Goal: Information Seeking & Learning: Understand process/instructions

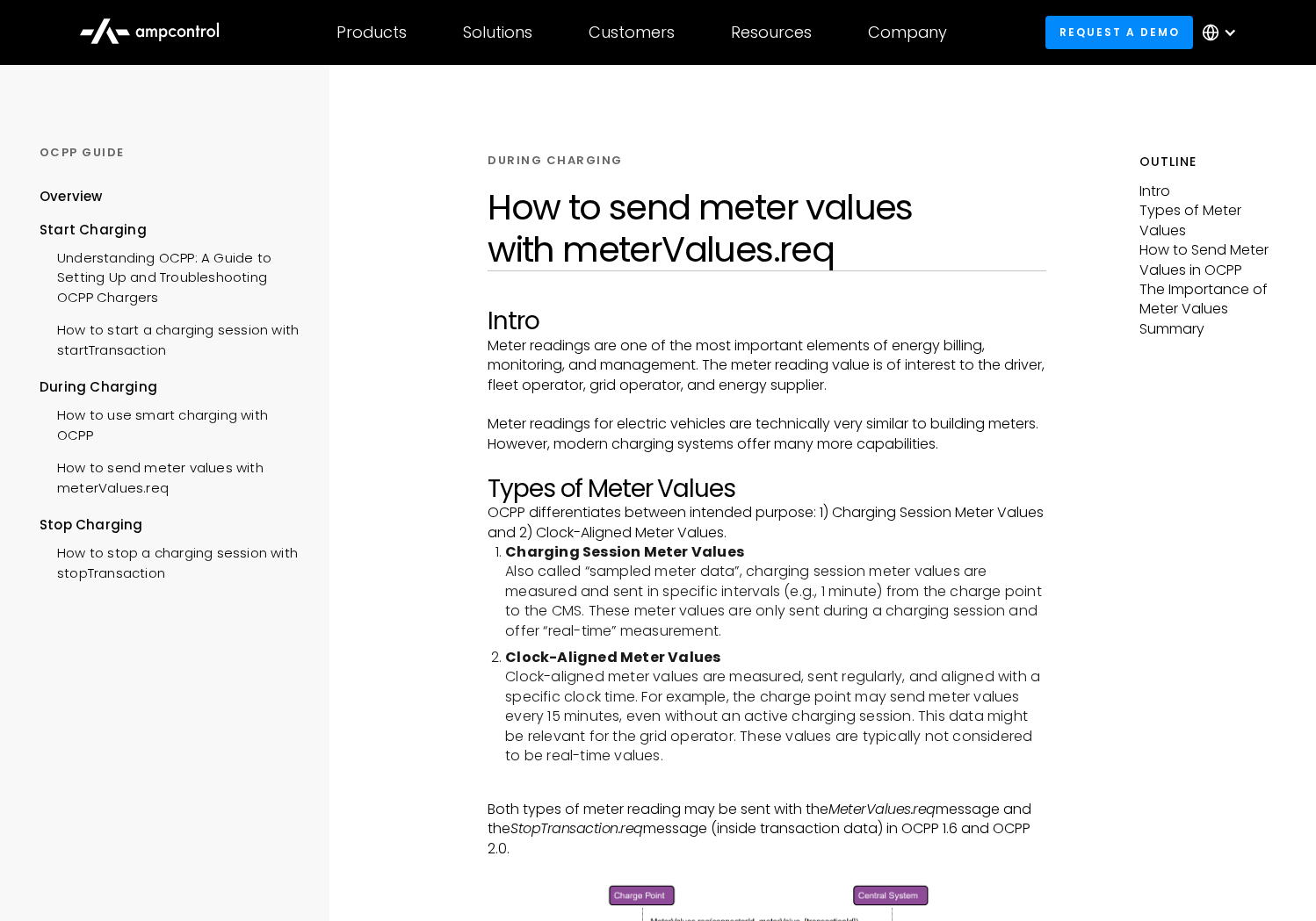
click at [802, 491] on h2 "Types of Meter Values" at bounding box center [766, 489] width 558 height 30
click at [520, 658] on strong "Clock-Aligned Meter Values" at bounding box center [612, 657] width 215 height 20
click at [601, 660] on strong "Clock-Aligned Meter Values" at bounding box center [612, 657] width 215 height 20
drag, startPoint x: 507, startPoint y: 655, endPoint x: 727, endPoint y: 657, distance: 220.0
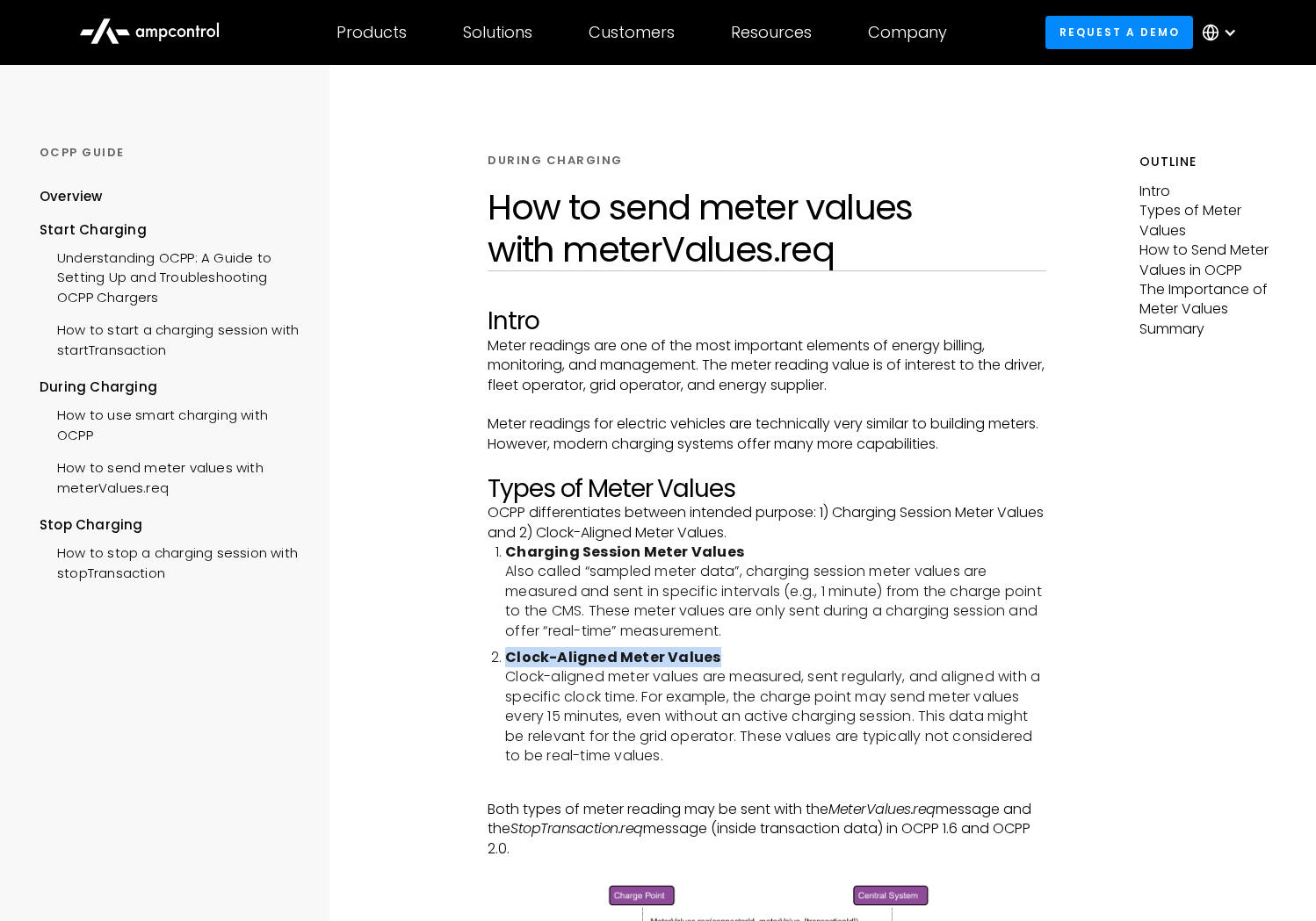
click at [727, 657] on li "Clock-Aligned Meter Values Clock-aligned meter values are measured, sent regula…" at bounding box center [774, 707] width 541 height 117
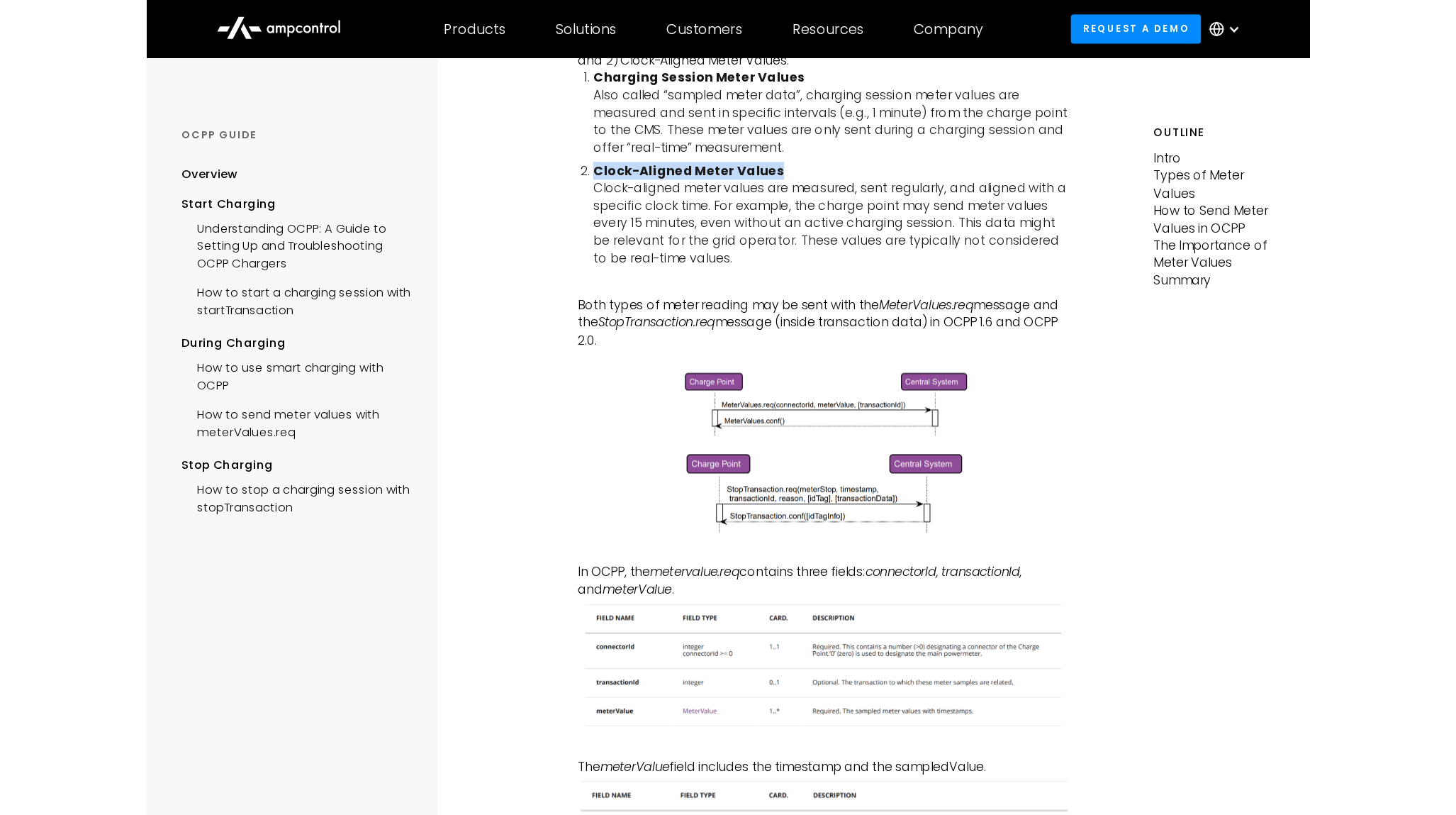
scroll to position [365, 0]
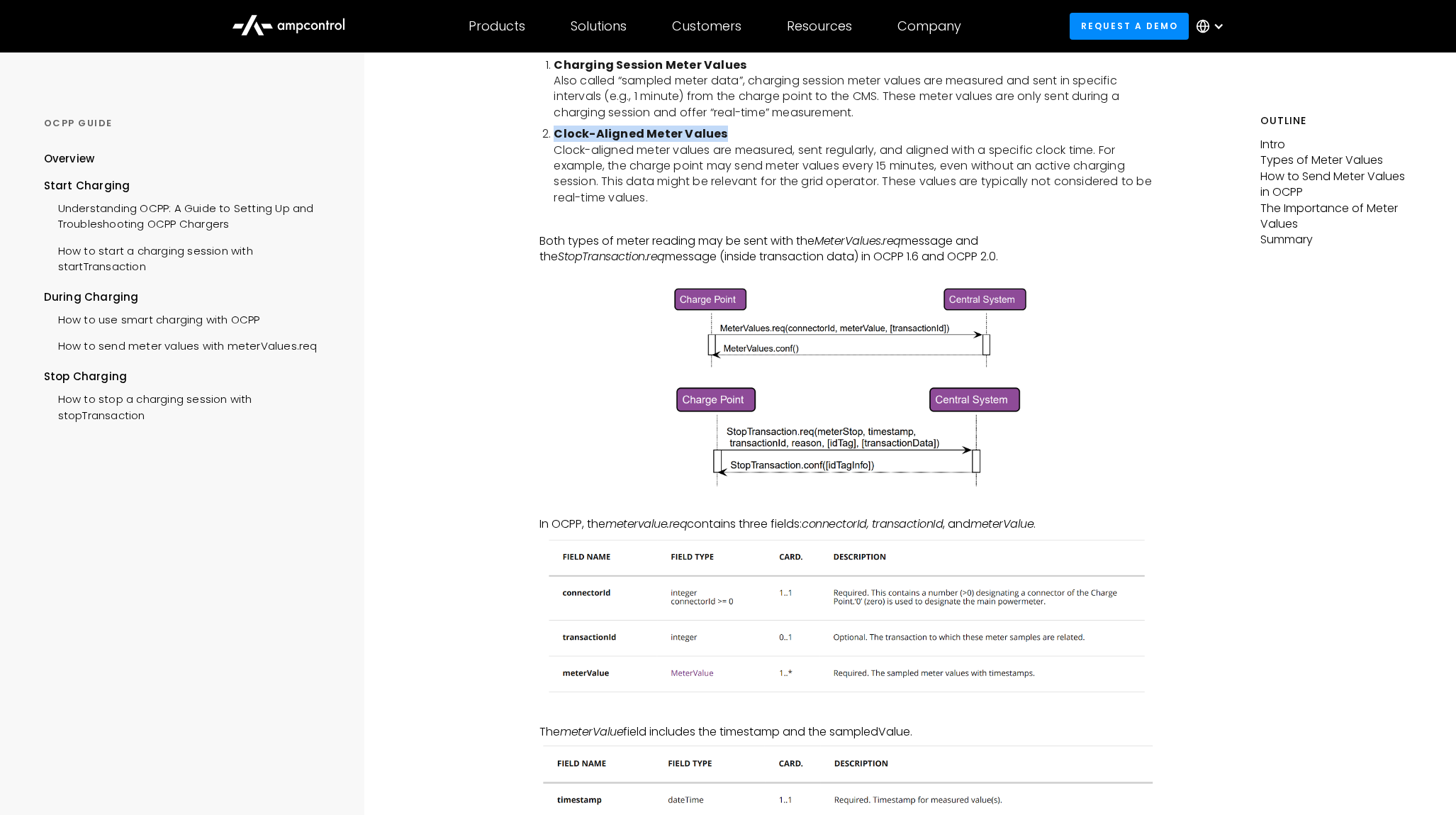
click at [905, 676] on img at bounding box center [848, 617] width 617 height 168
click at [948, 671] on img at bounding box center [848, 617] width 617 height 168
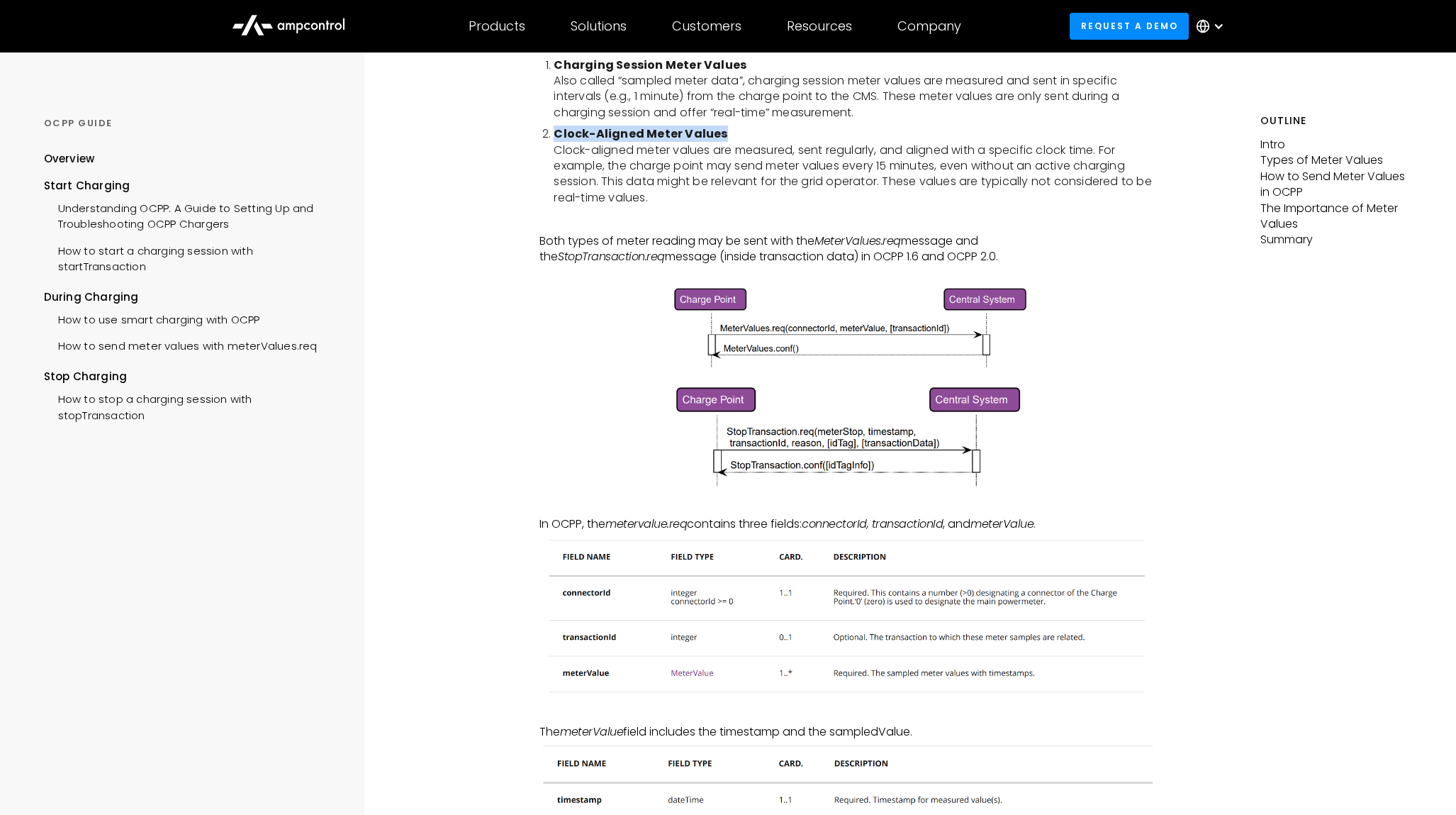
click at [948, 671] on img at bounding box center [848, 617] width 617 height 168
click at [920, 676] on img at bounding box center [848, 617] width 617 height 168
click at [868, 667] on img at bounding box center [848, 617] width 617 height 168
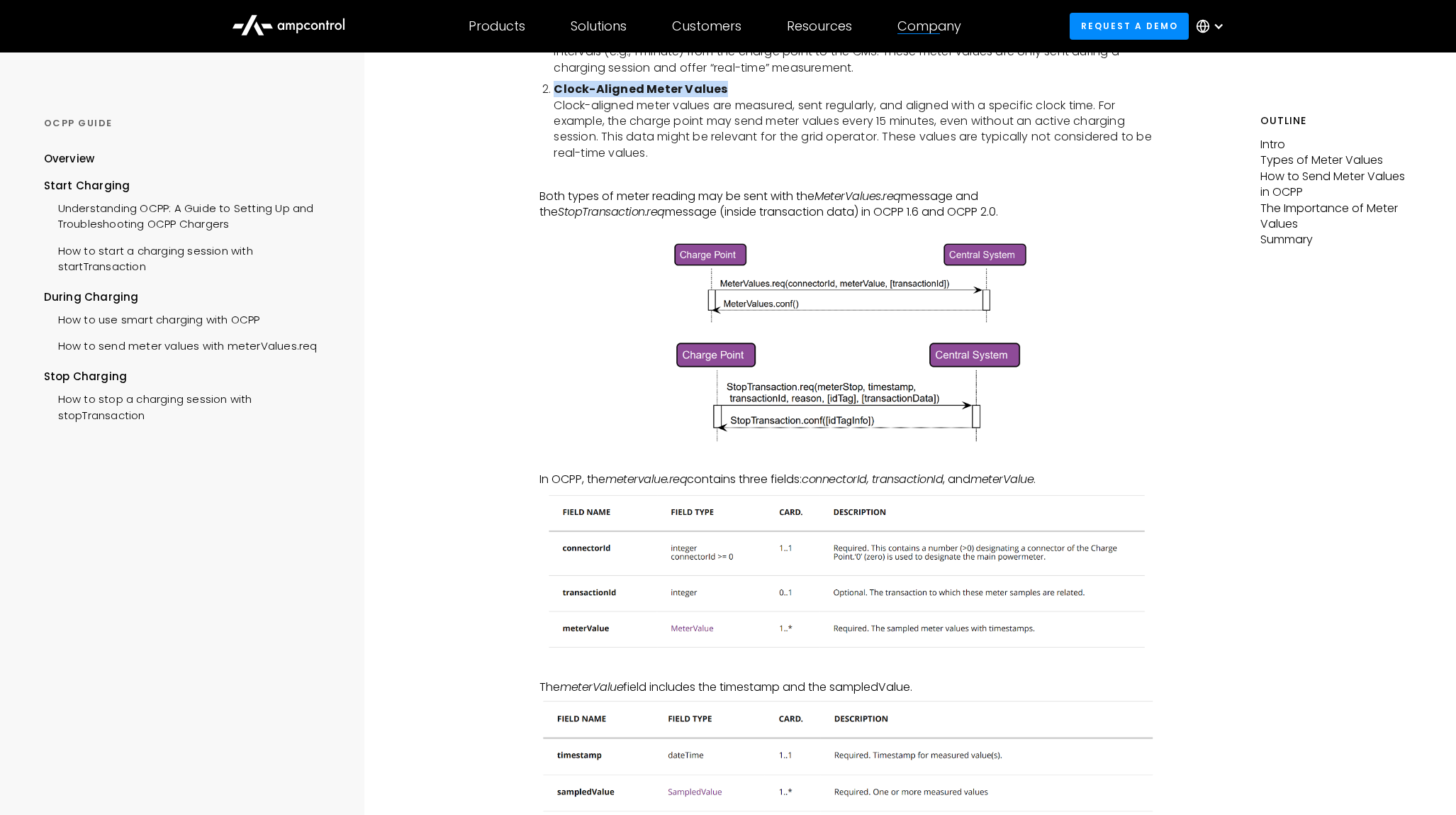
scroll to position [0, 0]
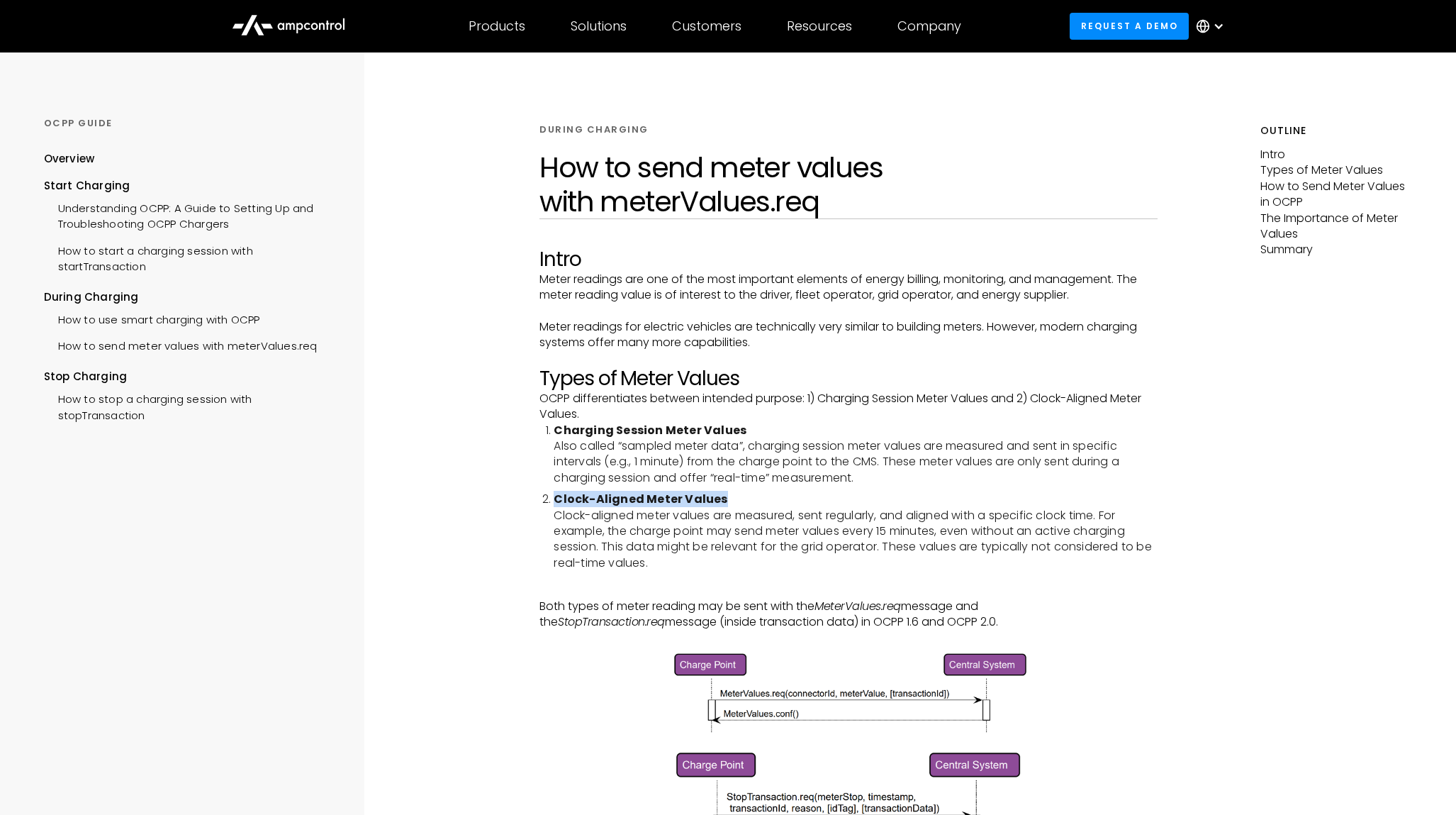
click at [822, 501] on li "Clock-Aligned Meter Values Clock-aligned meter values are measured, sent regula…" at bounding box center [855, 531] width 603 height 79
click at [564, 508] on li "Clock-Aligned Meter Values Clock-aligned meter values are measured, sent regula…" at bounding box center [855, 531] width 603 height 79
click at [565, 526] on li "Clock-Aligned Meter Values Clock-aligned meter values are measured, sent regula…" at bounding box center [855, 531] width 603 height 79
drag, startPoint x: 565, startPoint y: 526, endPoint x: 556, endPoint y: 517, distance: 12.7
click at [566, 526] on li "Clock-Aligned Meter Values Clock-aligned meter values are measured, sent regula…" at bounding box center [855, 531] width 603 height 79
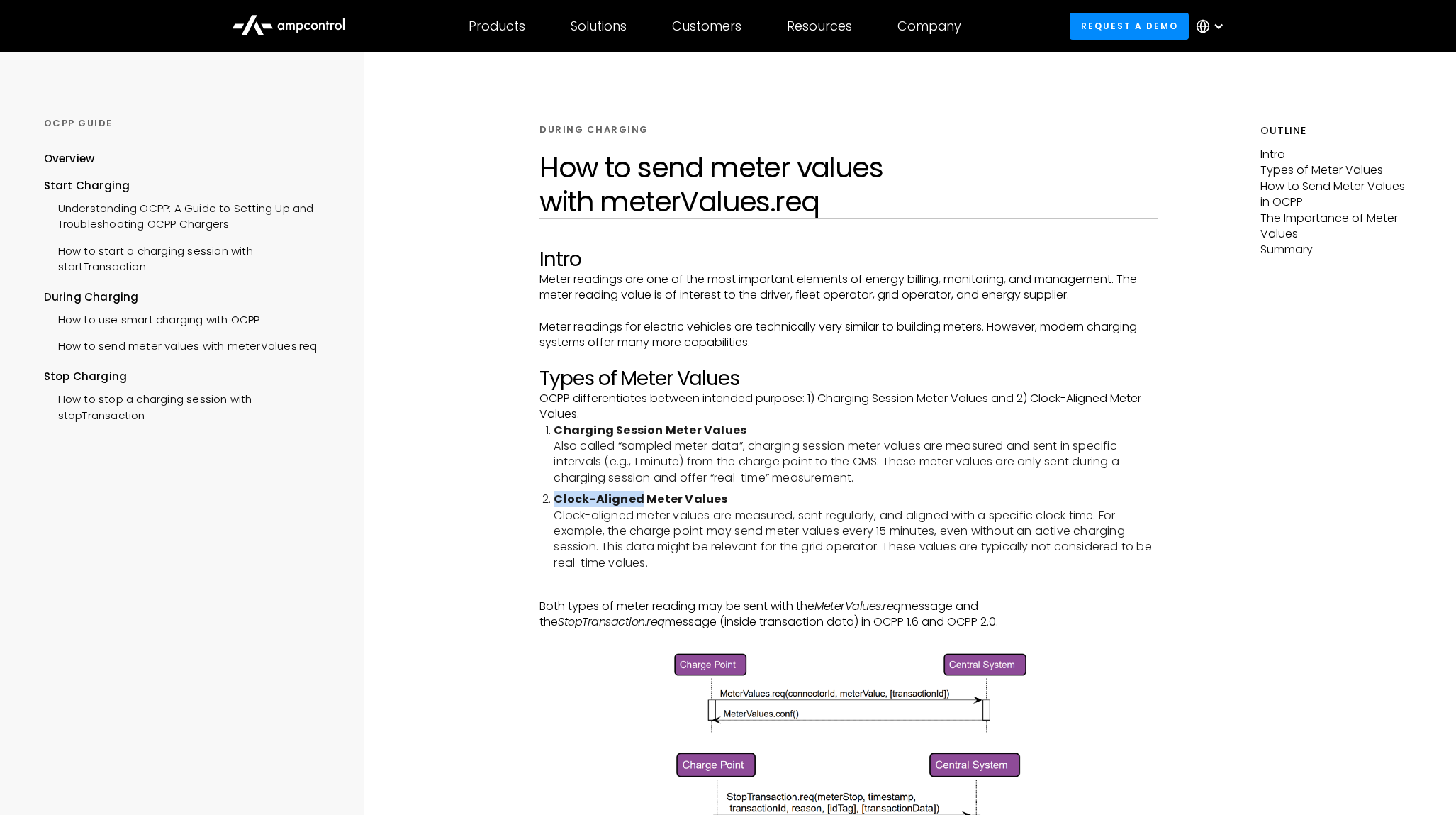
drag, startPoint x: 555, startPoint y: 498, endPoint x: 640, endPoint y: 499, distance: 85.0
click at [640, 499] on strong "Clock-Aligned Meter Values" at bounding box center [641, 498] width 174 height 16
copy strong "Clock-Aligned"
click at [1021, 516] on li "Clock-Aligned Meter Values Clock-aligned meter values are measured, sent regula…" at bounding box center [855, 531] width 603 height 79
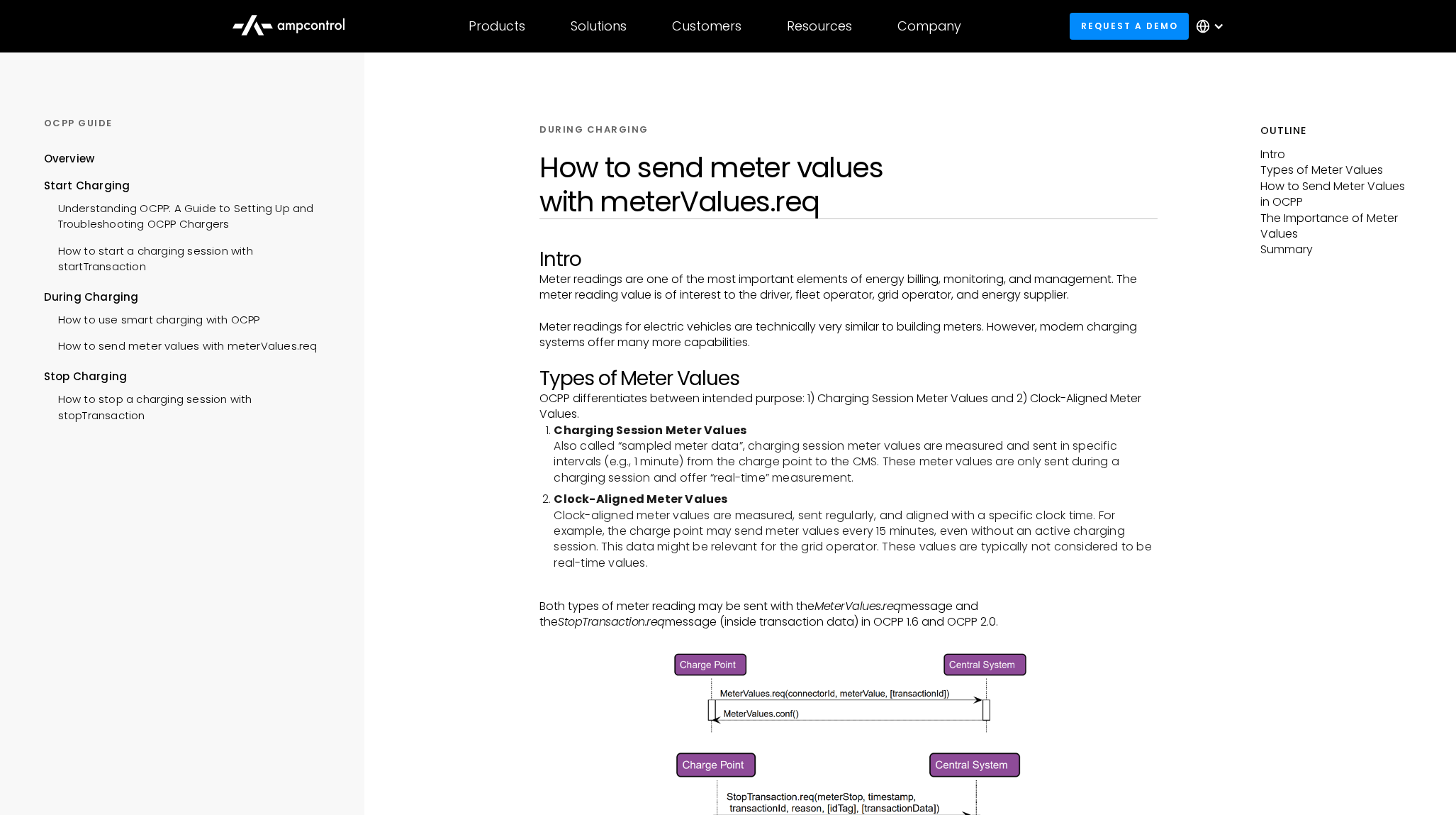
click at [932, 515] on li "Clock-Aligned Meter Values Clock-aligned meter values are measured, sent regula…" at bounding box center [855, 531] width 603 height 79
click at [571, 531] on li "Clock-Aligned Meter Values Clock-aligned meter values are measured, sent regula…" at bounding box center [855, 531] width 603 height 79
click at [692, 531] on li "Clock-Aligned Meter Values Clock-aligned meter values are measured, sent regula…" at bounding box center [855, 531] width 603 height 79
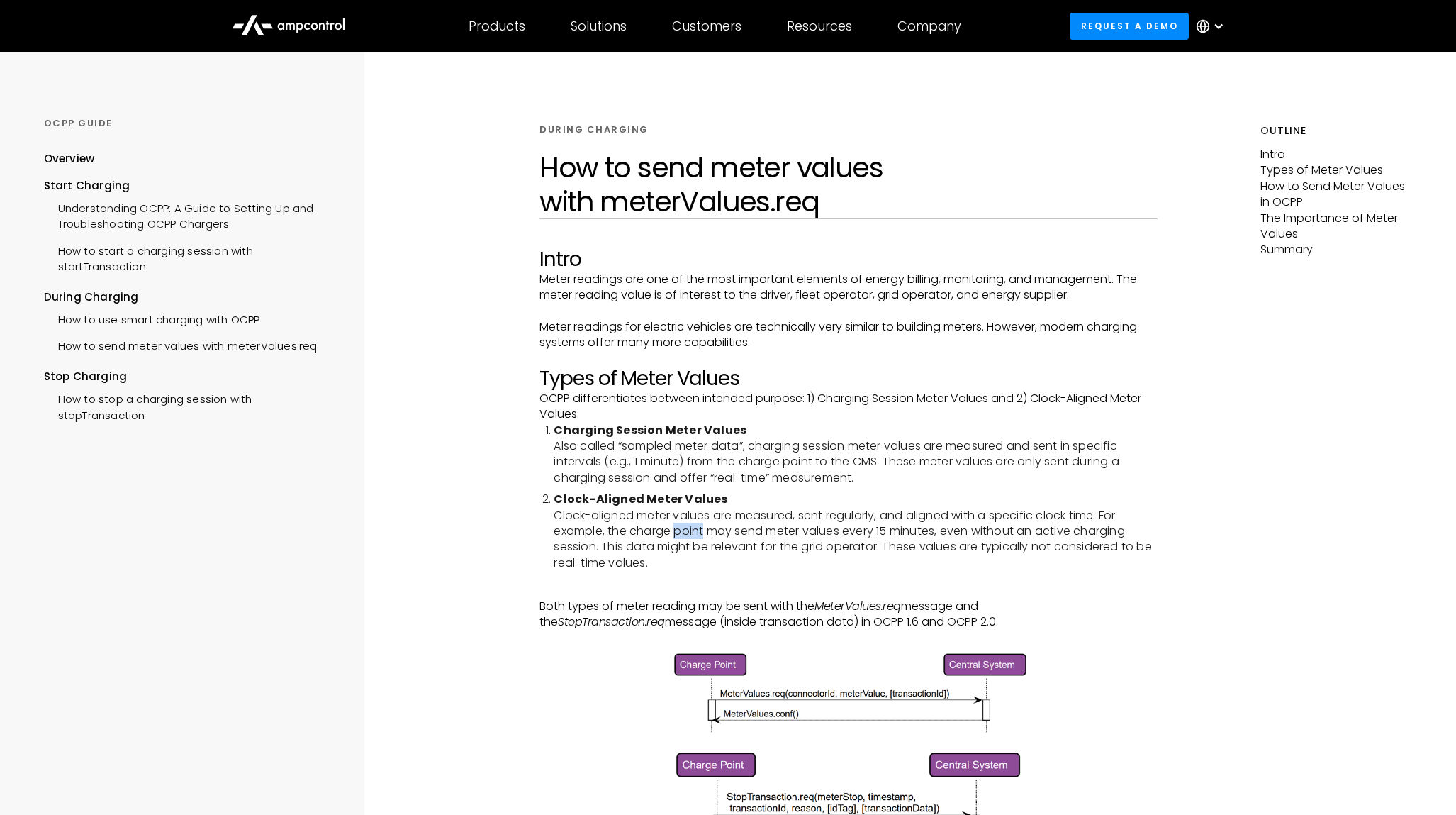
click at [692, 531] on li "Clock-Aligned Meter Values Clock-aligned meter values are measured, sent regula…" at bounding box center [855, 531] width 603 height 79
click at [791, 533] on li "Clock-Aligned Meter Values Clock-aligned meter values are measured, sent regula…" at bounding box center [855, 531] width 603 height 79
click at [627, 562] on li "Clock-Aligned Meter Values Clock-aligned meter values are measured, sent regula…" at bounding box center [855, 531] width 603 height 79
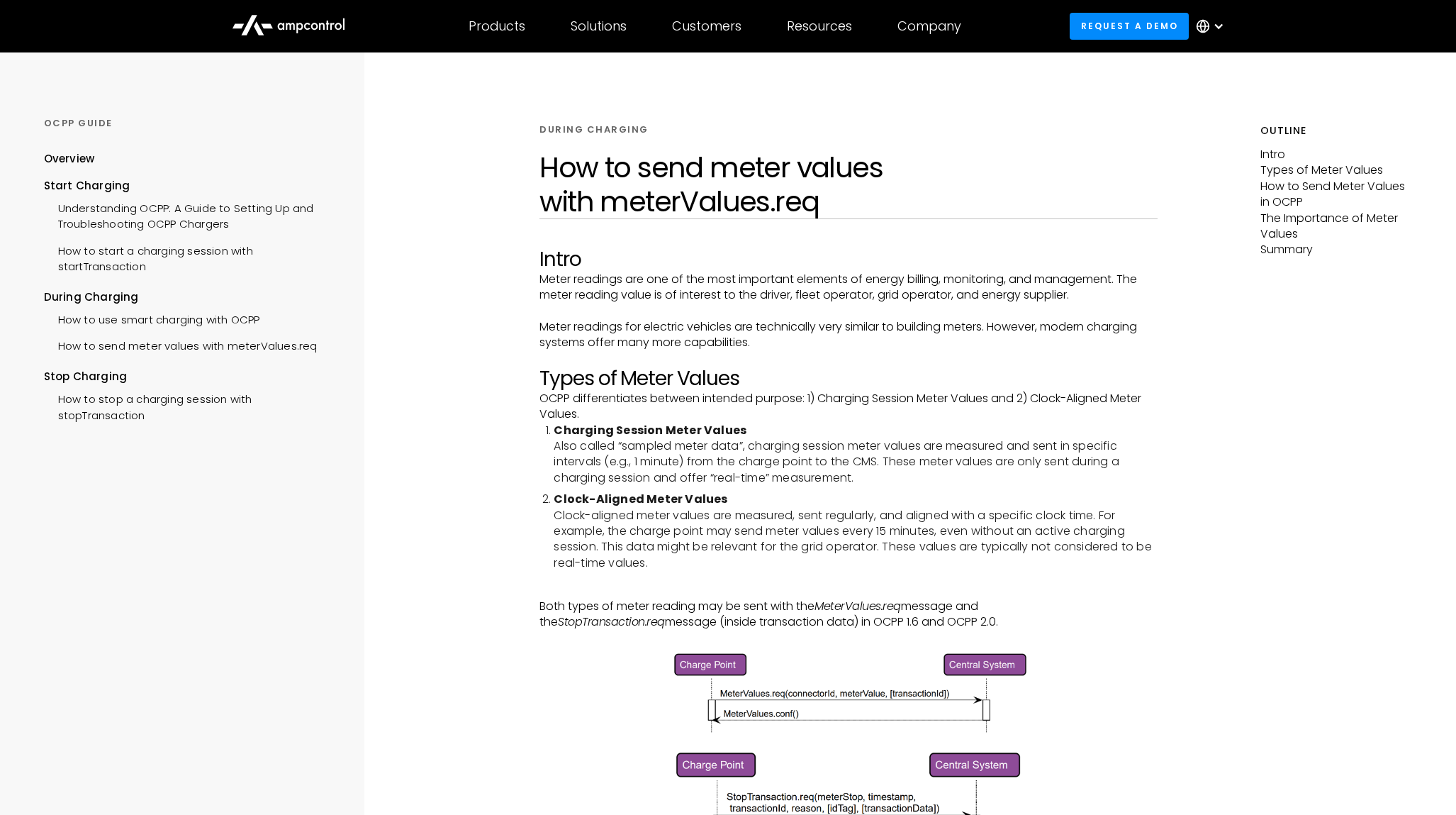
click at [593, 564] on li "Clock-Aligned Meter Values Clock-aligned meter values are measured, sent regula…" at bounding box center [855, 531] width 603 height 79
click at [634, 564] on li "Clock-Aligned Meter Values Clock-aligned meter values are measured, sent regula…" at bounding box center [855, 531] width 603 height 79
click at [720, 568] on li "Clock-Aligned Meter Values Clock-aligned meter values are measured, sent regula…" at bounding box center [855, 531] width 603 height 79
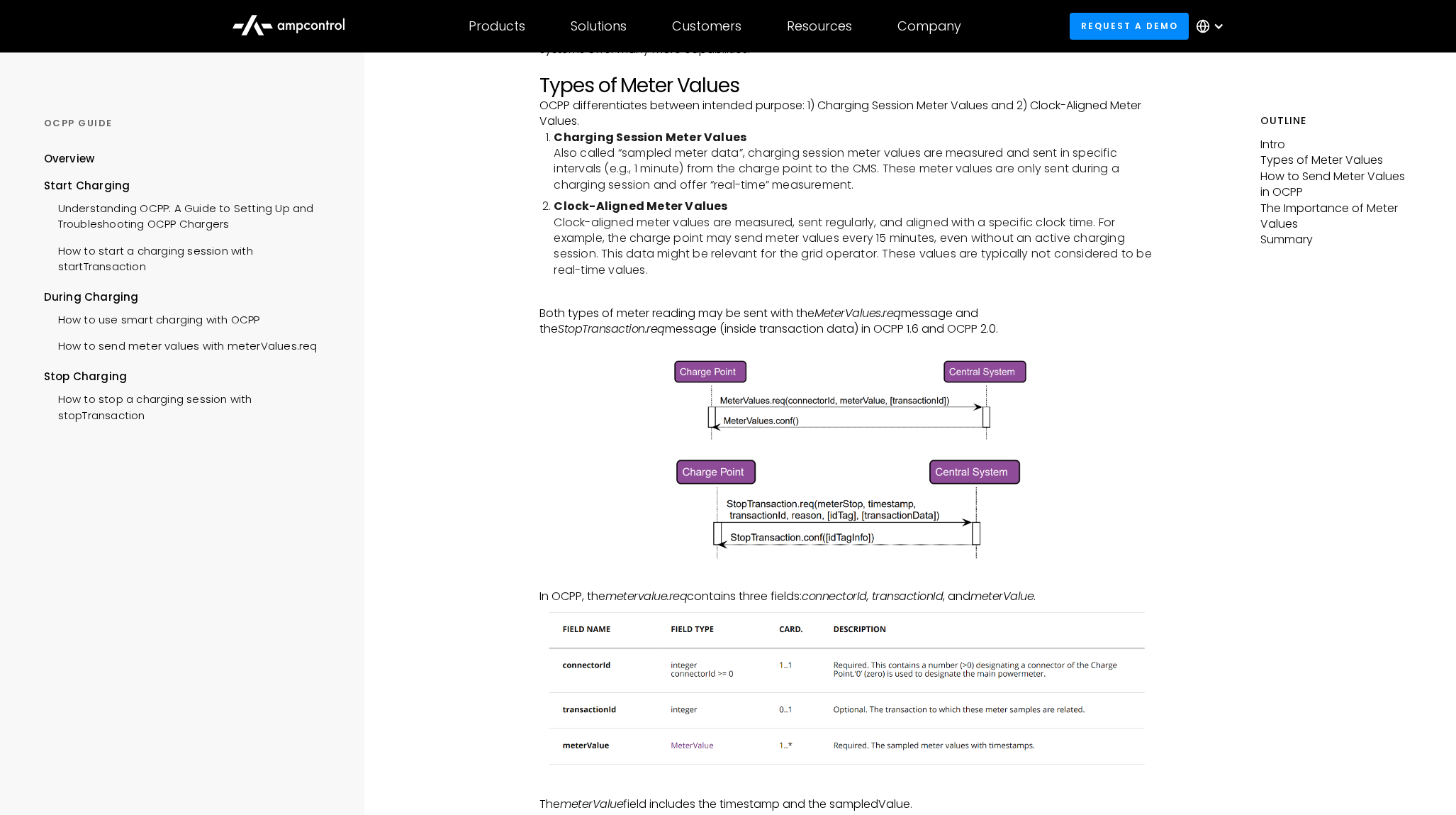
scroll to position [378, 0]
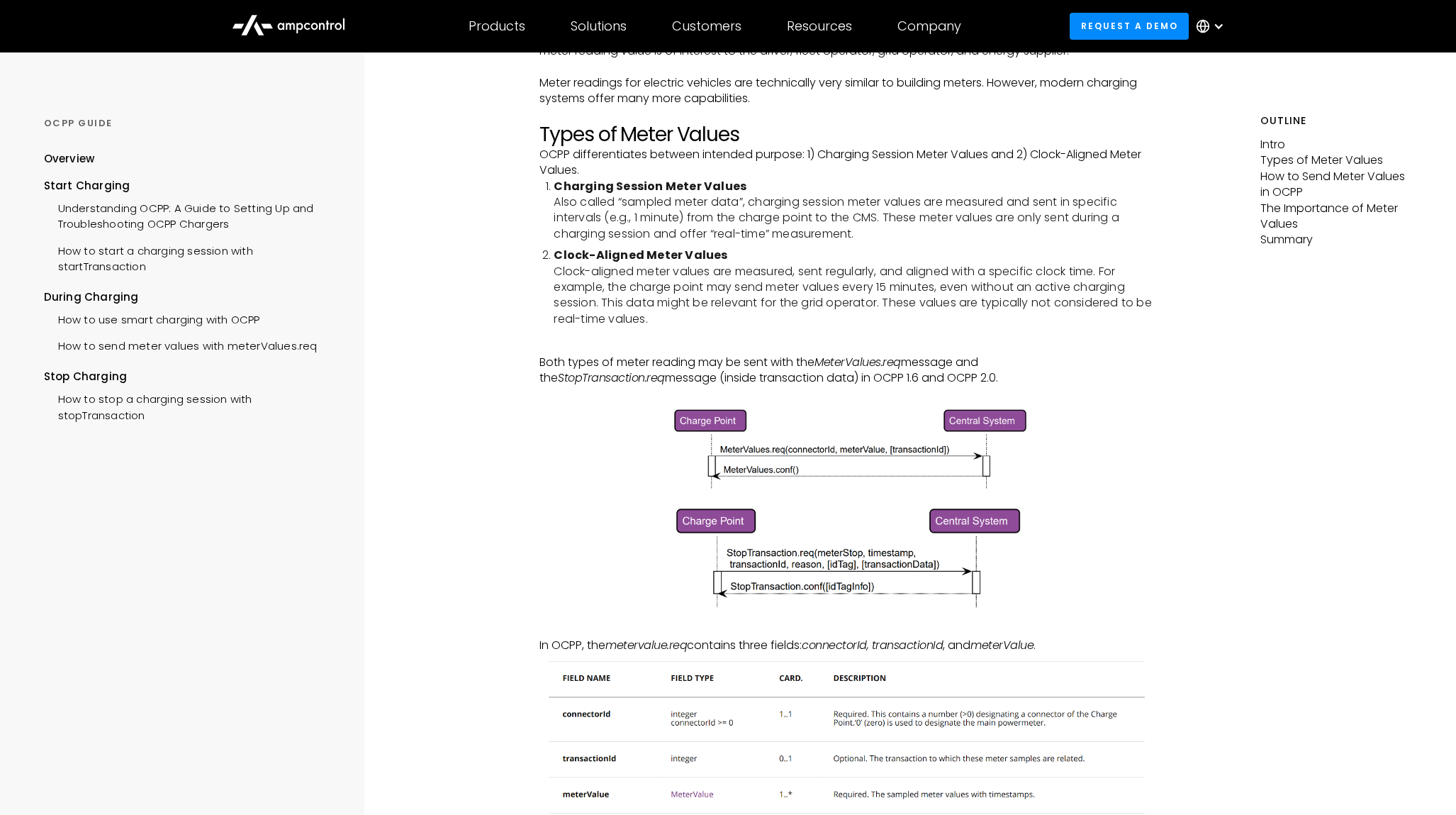
scroll to position [125, 0]
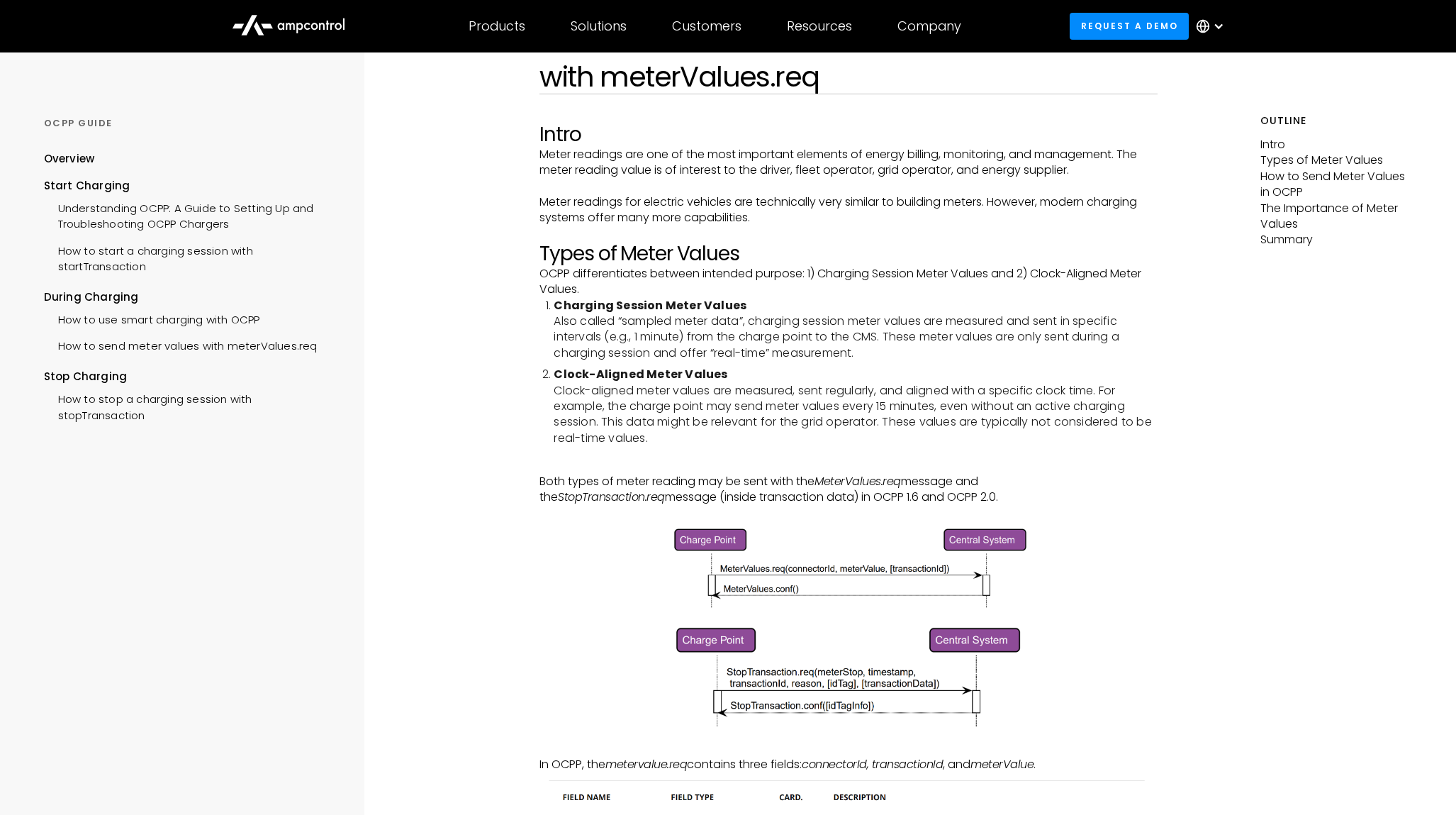
click at [867, 482] on em "MeterValues.req" at bounding box center [858, 481] width 86 height 16
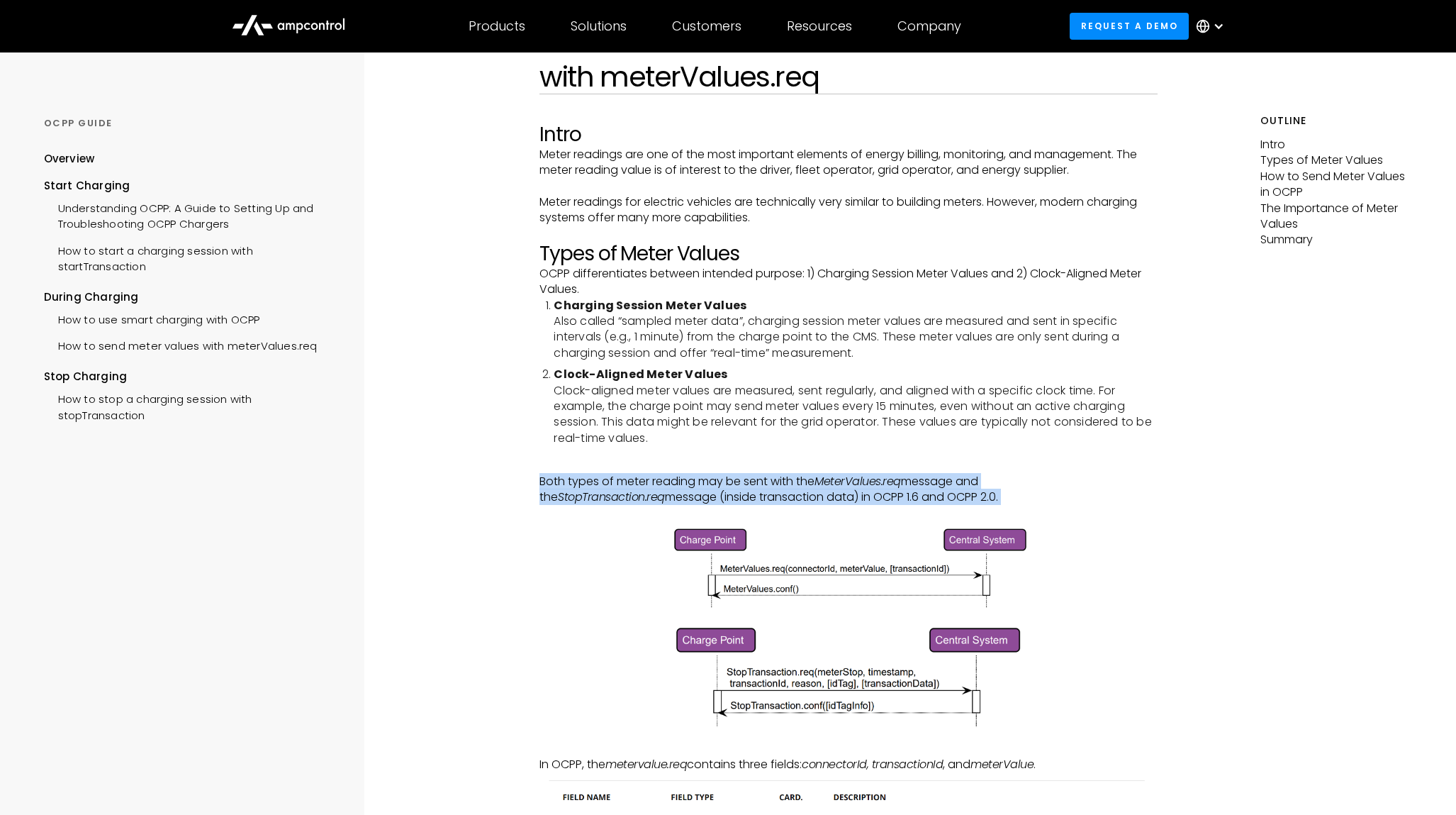
click at [867, 482] on em "MeterValues.req" at bounding box center [858, 481] width 86 height 16
click at [854, 500] on p "Both types of meter reading may be sent with the MeterValues.req message and th…" at bounding box center [848, 490] width 617 height 32
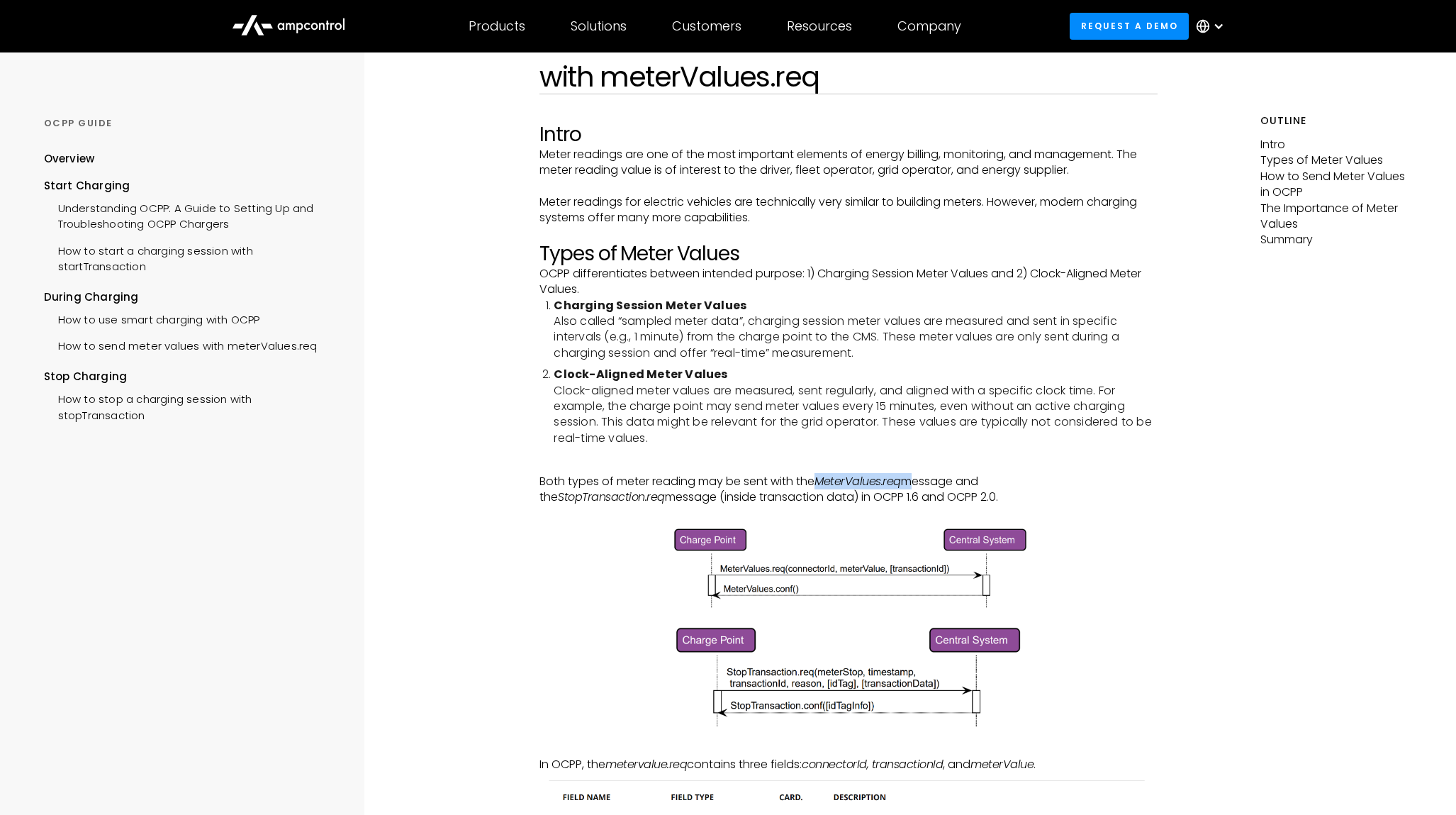
drag, startPoint x: 822, startPoint y: 482, endPoint x: 909, endPoint y: 476, distance: 87.2
click at [909, 476] on p "Both types of meter reading may be sent with the MeterValues.req message and th…" at bounding box center [848, 490] width 617 height 32
copy p "MeterValues.req"
click at [1061, 513] on p "‍" at bounding box center [848, 513] width 617 height 16
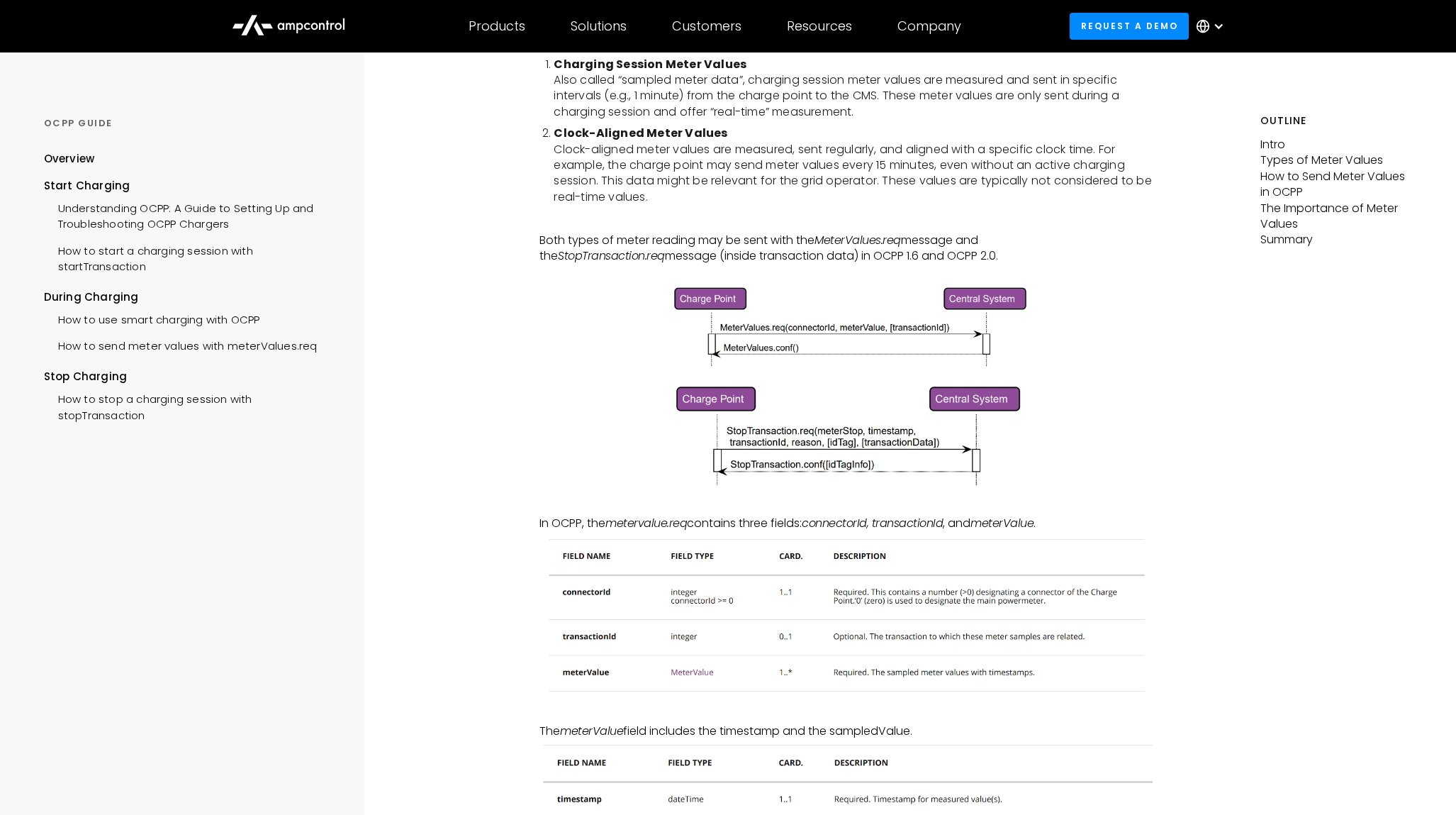
scroll to position [123, 0]
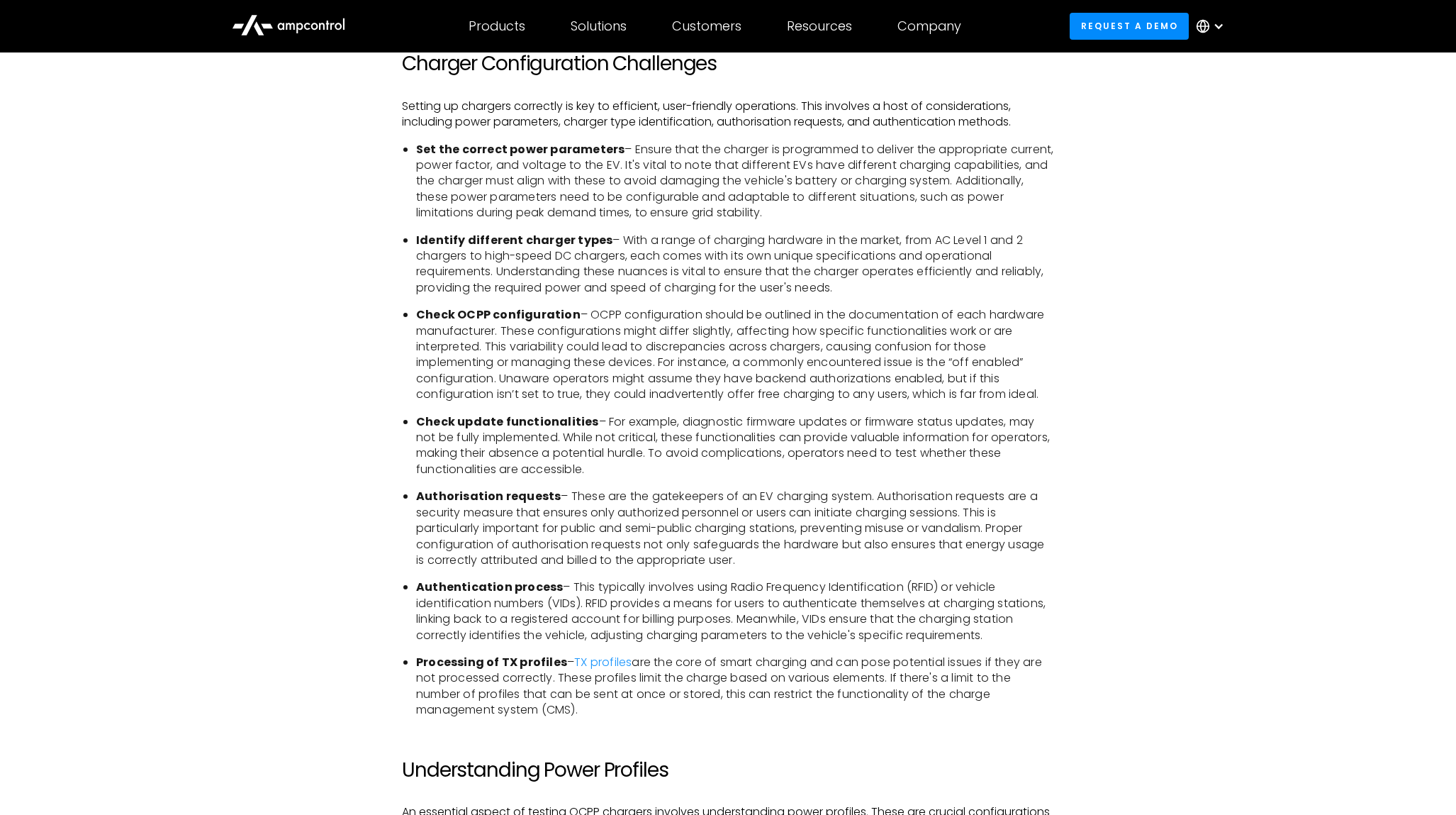
scroll to position [3637, 0]
